Goal: Communication & Community: Answer question/provide support

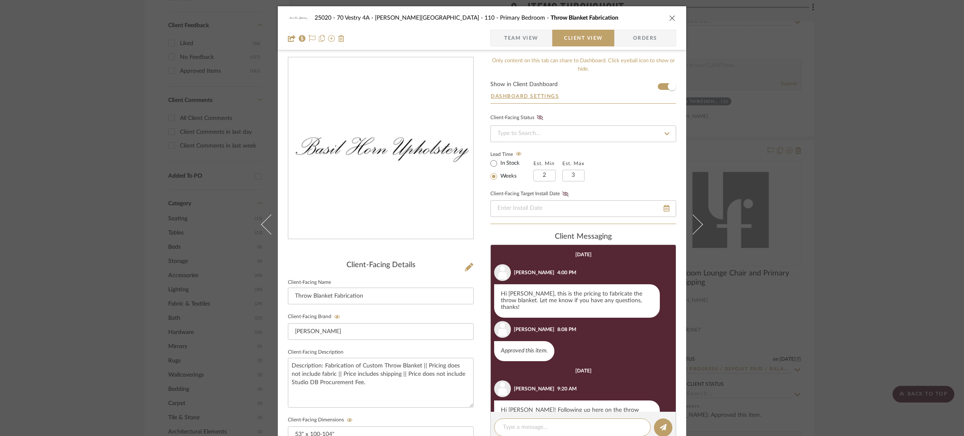
scroll to position [32, 0]
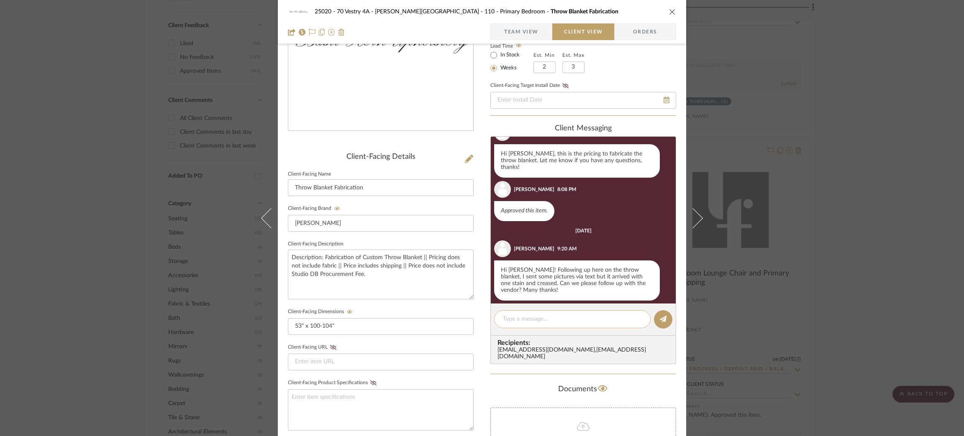
click at [603, 318] on textarea at bounding box center [572, 319] width 139 height 9
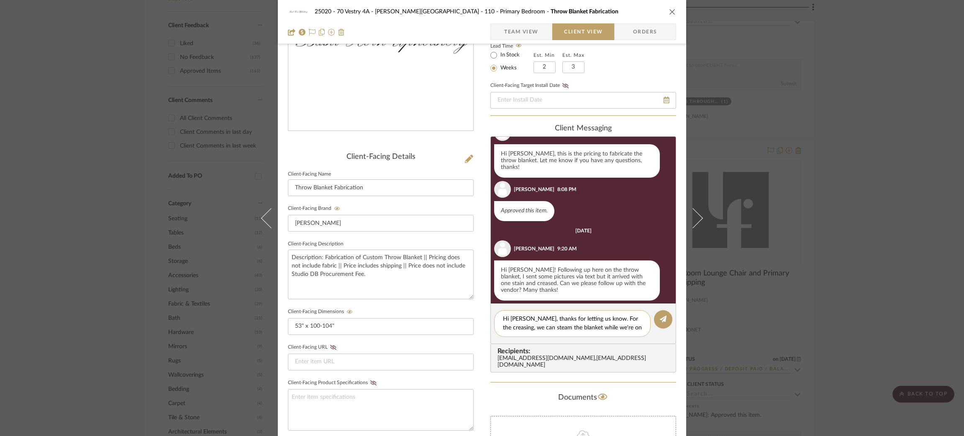
click at [568, 327] on textarea "Hi [PERSON_NAME], thanks for letting us know. For the creasing, we can steam th…" at bounding box center [572, 324] width 139 height 18
click at [572, 338] on textarea "Hi [PERSON_NAME], thanks for letting us know. For the creasing, we can steam th…" at bounding box center [572, 328] width 139 height 26
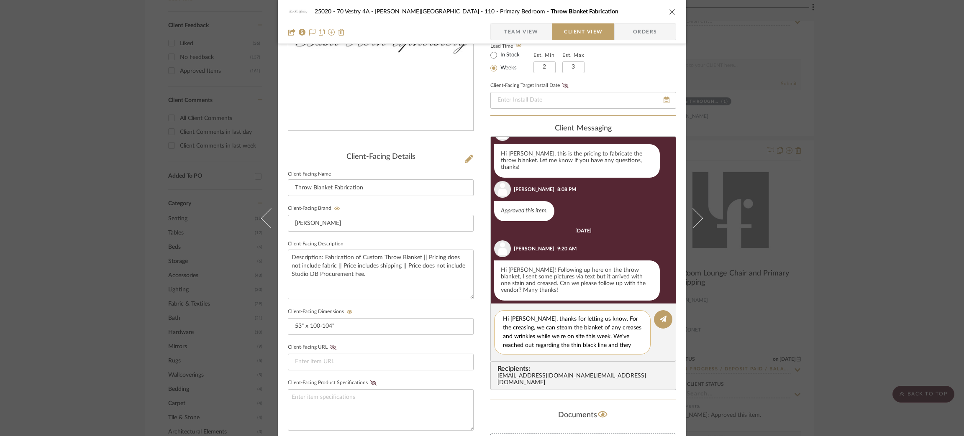
scroll to position [7, 0]
paste textarea "This is a natural marking within the wool fibers and should not be considered a…"
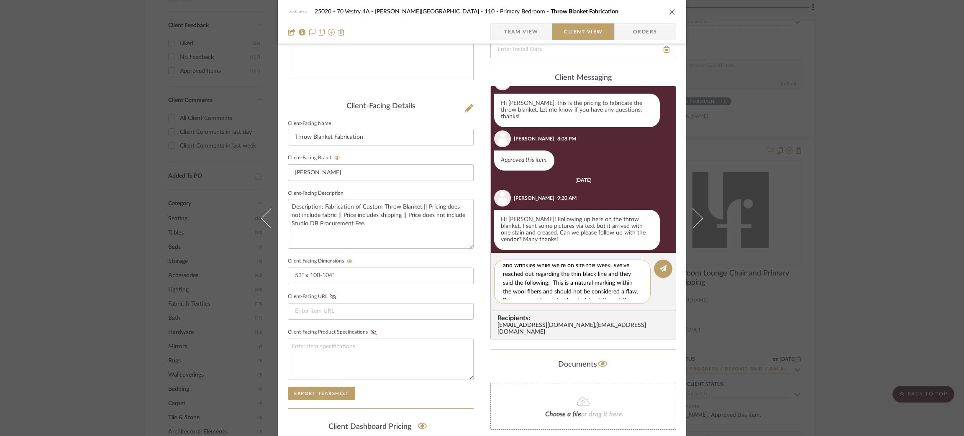
scroll to position [20, 0]
click at [532, 272] on textarea "Hi [PERSON_NAME], thanks for letting us know. For the creasing, we can steam th…" at bounding box center [575, 281] width 145 height 35
click at [602, 274] on textarea "Hi [PERSON_NAME], thanks for letting us know. For the creasing, we can steam th…" at bounding box center [575, 281] width 145 height 35
click at [593, 282] on textarea "Hi [PERSON_NAME], thanks for letting us know. For the creasing, we can steam th…" at bounding box center [575, 281] width 145 height 35
click at [603, 274] on textarea "Hi [PERSON_NAME], thanks for letting us know. For the creasing, we can steam th…" at bounding box center [575, 281] width 145 height 35
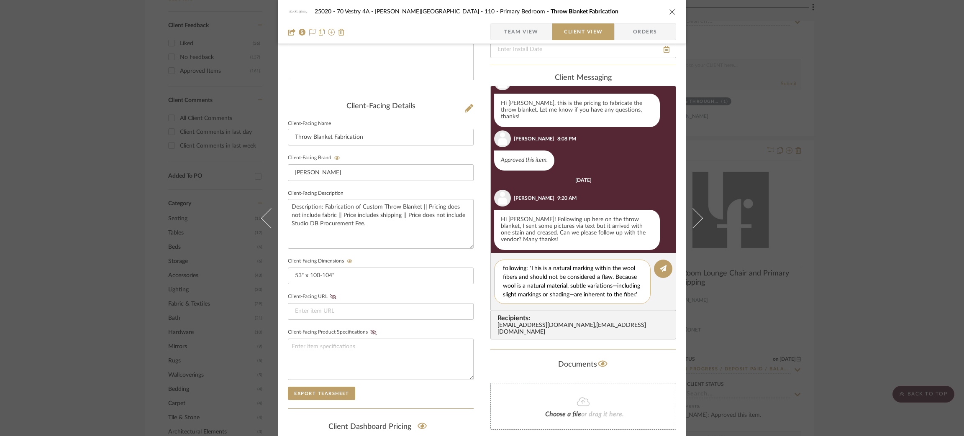
scroll to position [52, 0]
click at [541, 292] on textarea "Hi [PERSON_NAME], thanks for letting us know. For the creasing, we can steam th…" at bounding box center [575, 281] width 145 height 35
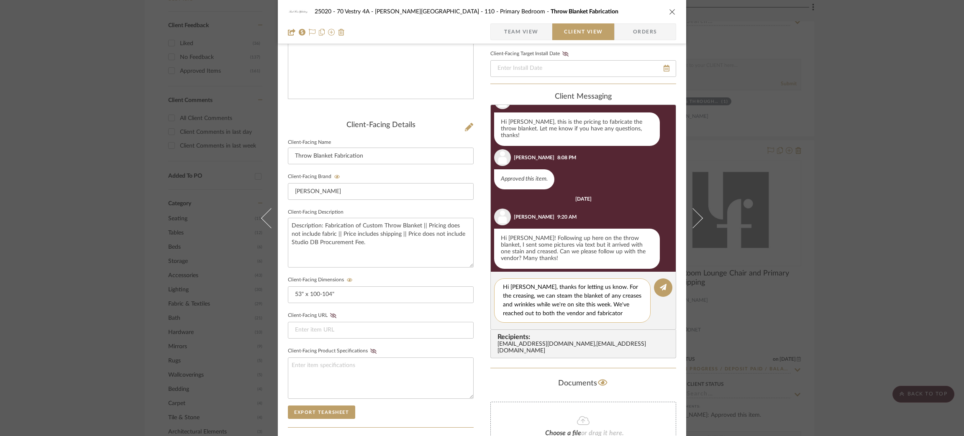
scroll to position [139, 0]
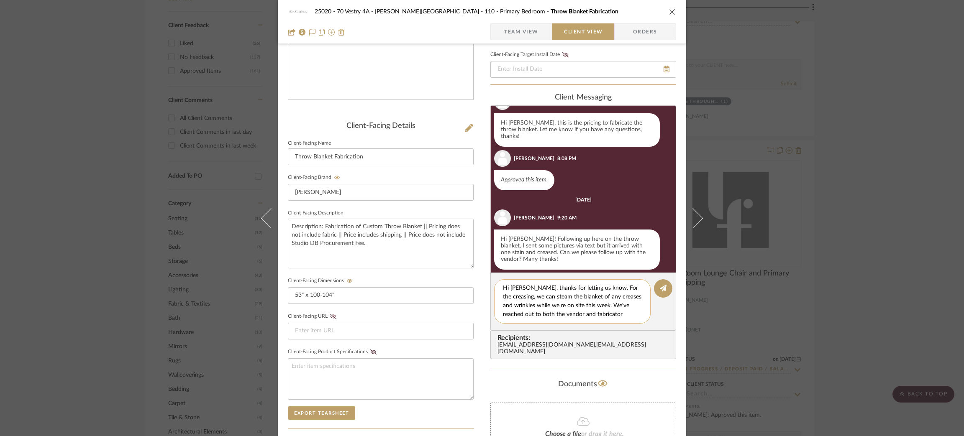
click at [523, 286] on textarea "Hi [PERSON_NAME], thanks for letting us know. For the creasing, we can steam th…" at bounding box center [575, 301] width 145 height 35
click at [524, 287] on textarea "Hi [PERSON_NAME], thanks for letting us know. For the creasing, we can steam th…" at bounding box center [575, 301] width 145 height 35
drag, startPoint x: 523, startPoint y: 287, endPoint x: 569, endPoint y: 352, distance: 79.3
click at [569, 352] on summary-project-messaging "client Messaging [DATE] [PERSON_NAME] 4:00 PM Hi [PERSON_NAME], this is the pri…" at bounding box center [583, 231] width 186 height 276
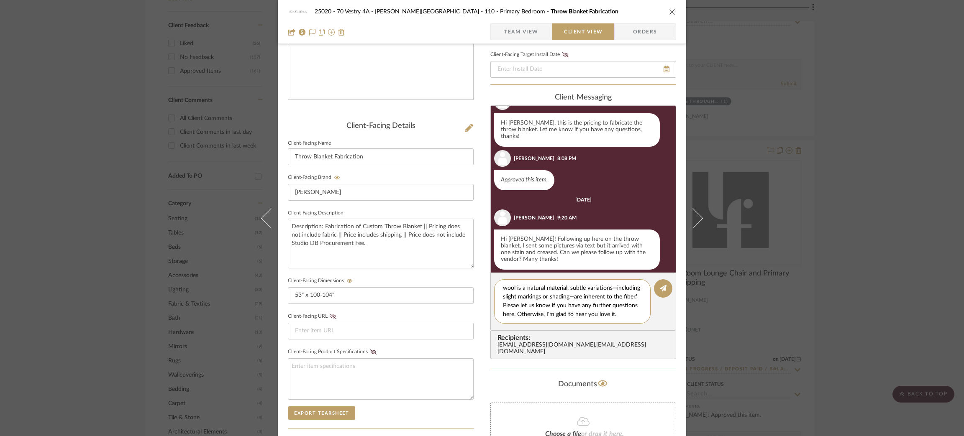
paste textarea "Thanks for letting us know. For the creasing, we can steam the blanket on site …"
click at [526, 285] on textarea "Hi [PERSON_NAME], Thanks for letting us know. For the creasing, we can steam th…" at bounding box center [575, 301] width 145 height 35
type textarea "Hi [PERSON_NAME], thanks for letting us know. For the creasing, we can steam th…"
click at [654, 285] on button at bounding box center [663, 289] width 18 height 18
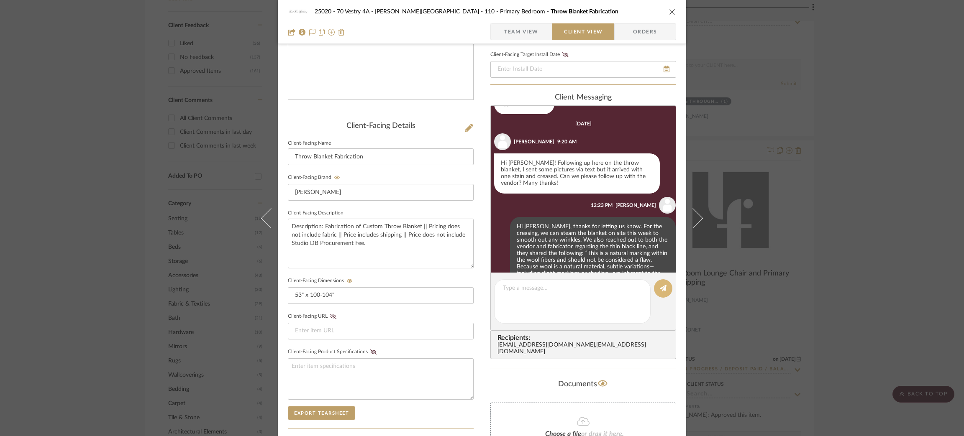
scroll to position [136, 0]
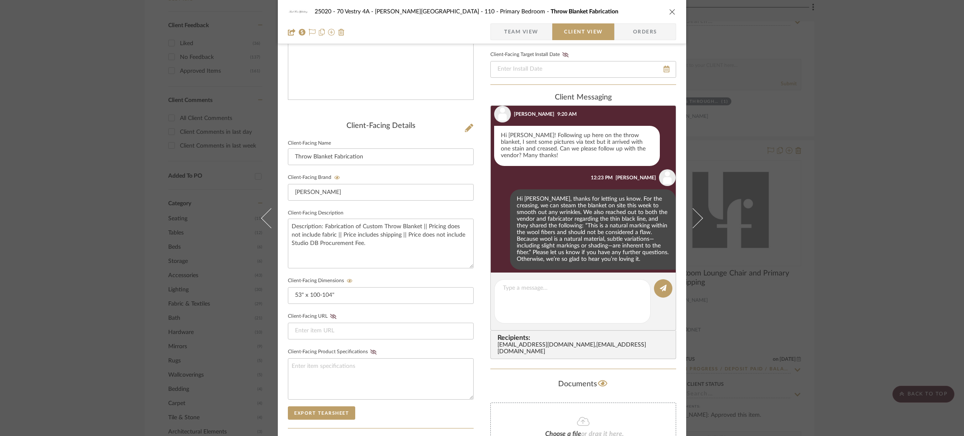
click at [122, 118] on div "25020 - 70 Vestry 4A - [PERSON_NAME] 110 - Primary Bedroom Throw Blanket Fabric…" at bounding box center [482, 218] width 964 height 436
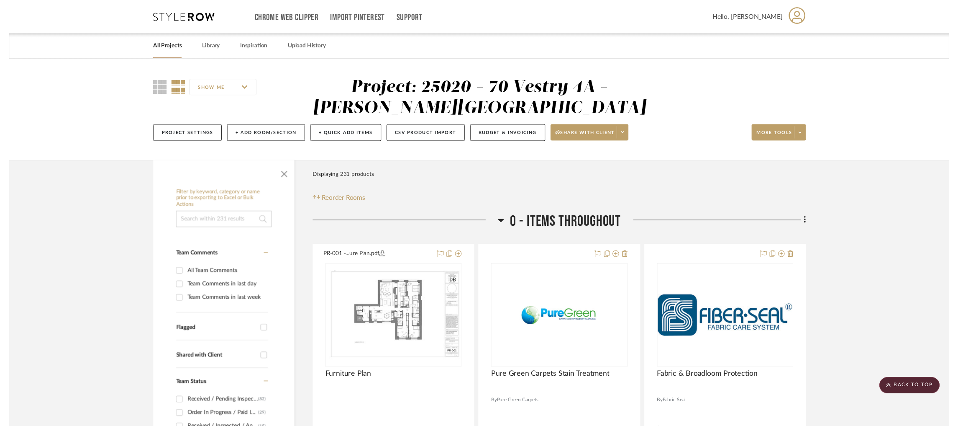
scroll to position [481, 0]
